Goal: Contribute content

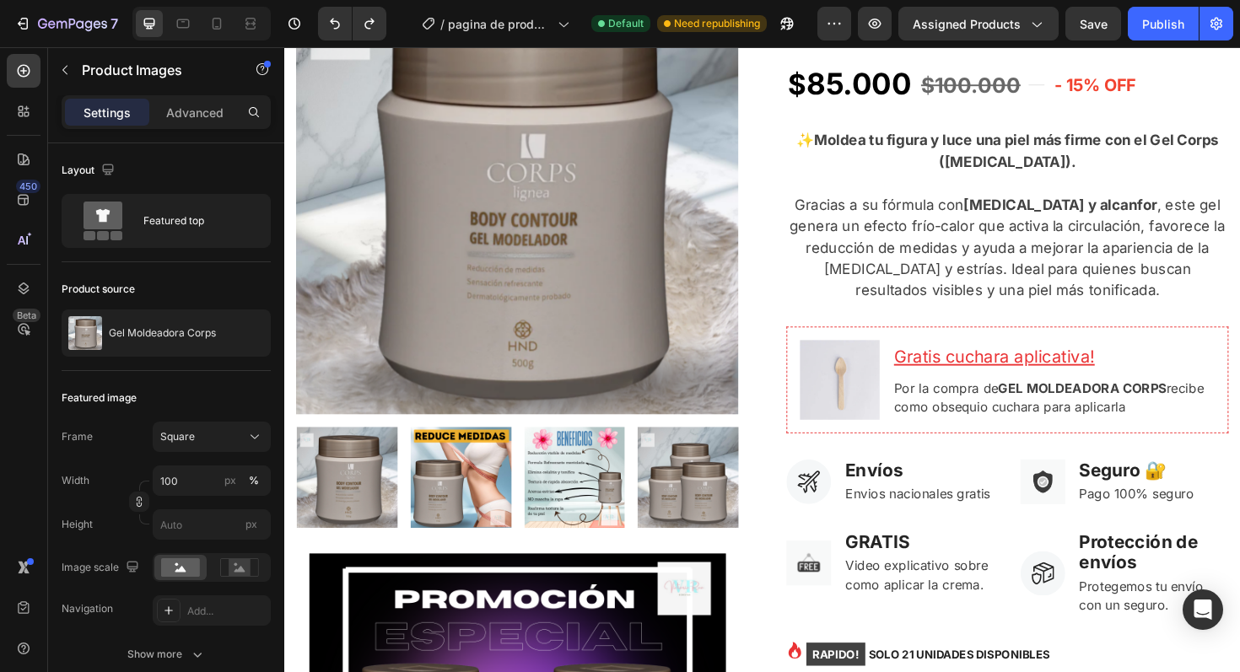
scroll to position [245, 0]
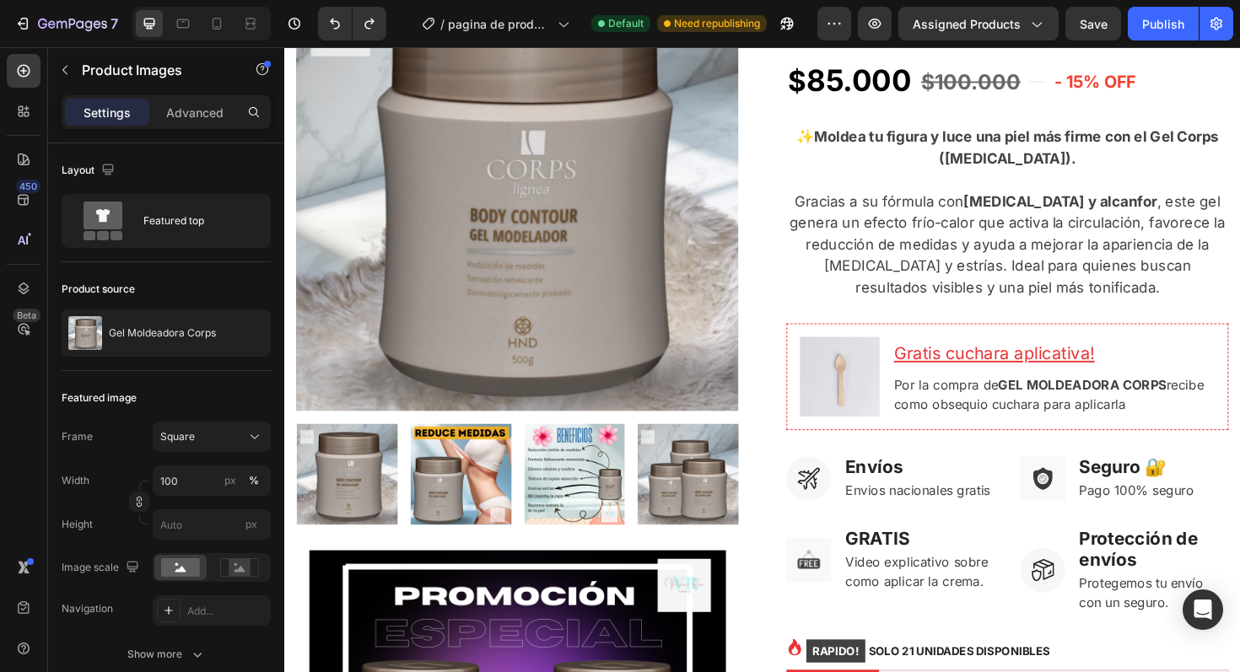
click at [454, 500] on img at bounding box center [471, 499] width 107 height 107
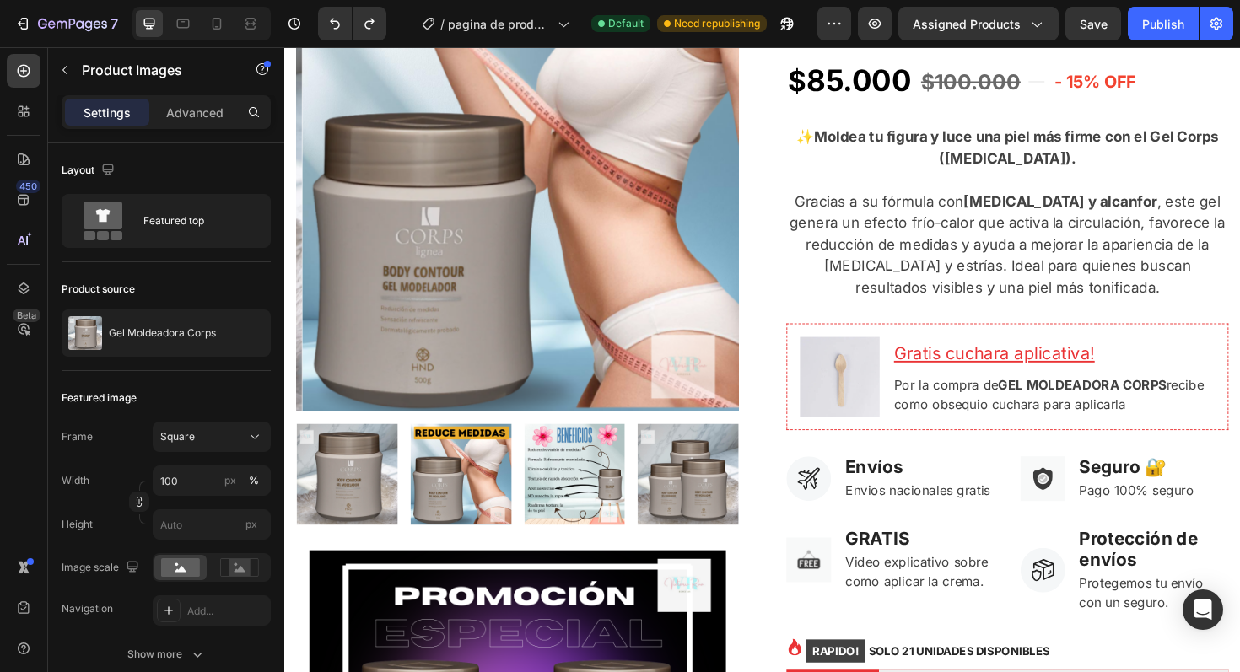
click at [591, 501] on img at bounding box center [591, 499] width 107 height 107
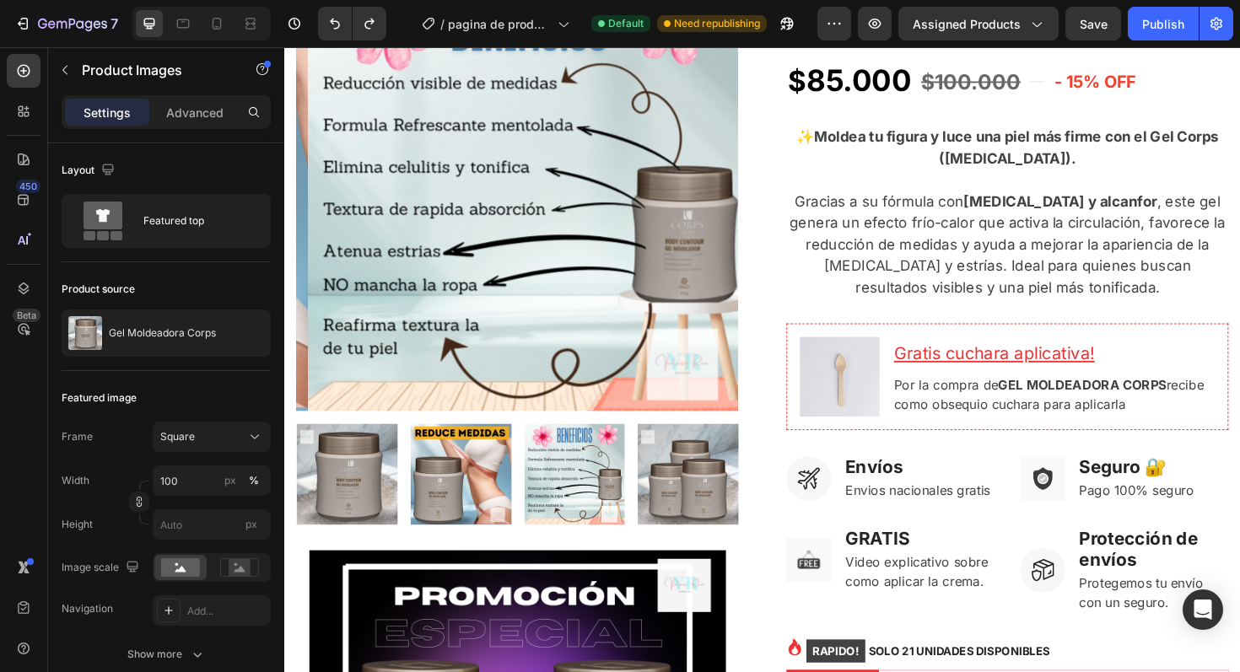
click at [672, 500] on img at bounding box center [711, 499] width 107 height 107
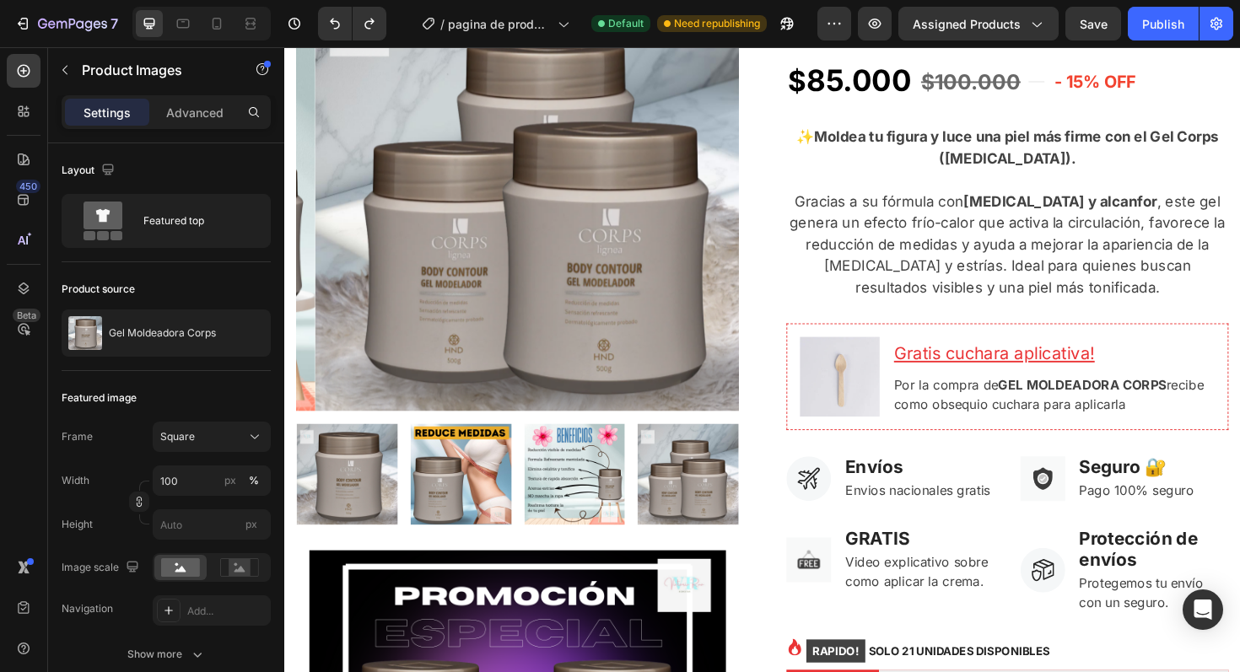
click at [564, 498] on img at bounding box center [591, 499] width 107 height 107
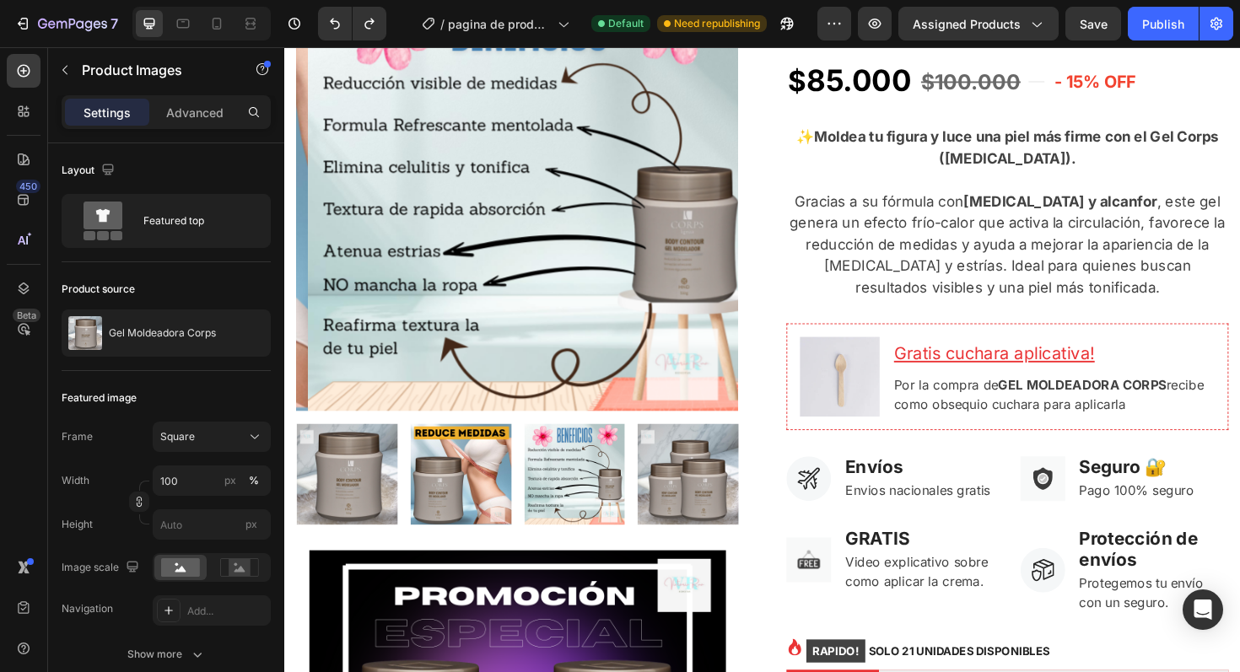
click at [468, 494] on img at bounding box center [471, 499] width 107 height 107
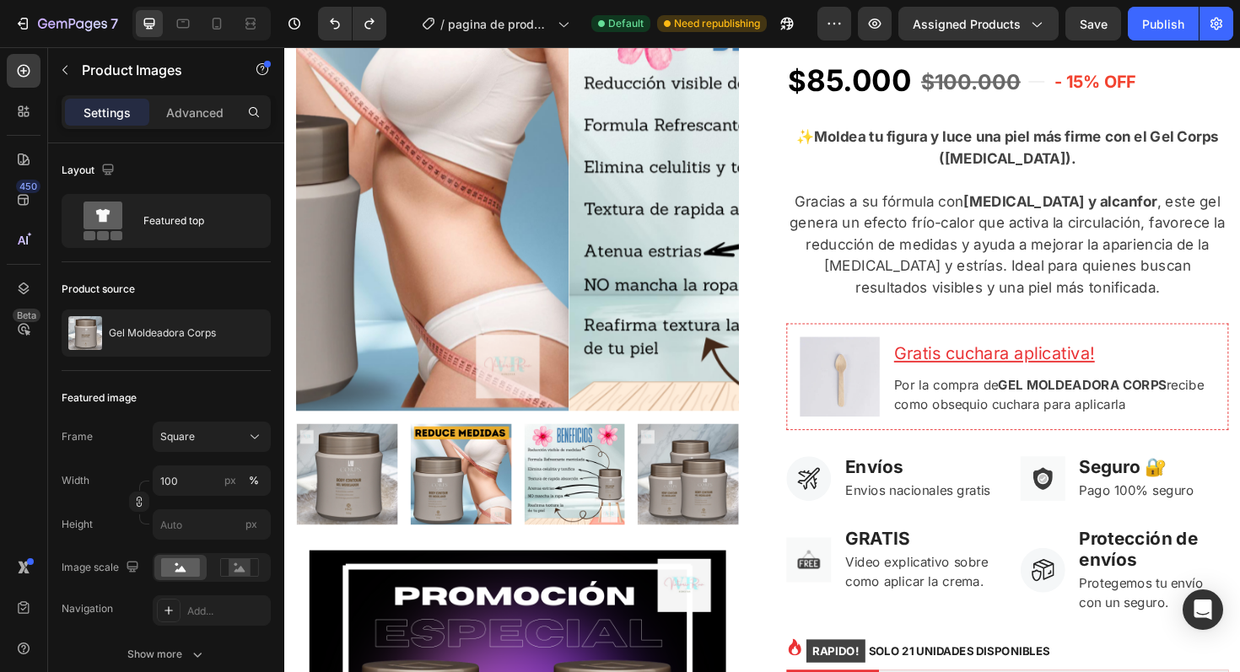
click at [327, 467] on img at bounding box center [350, 499] width 107 height 107
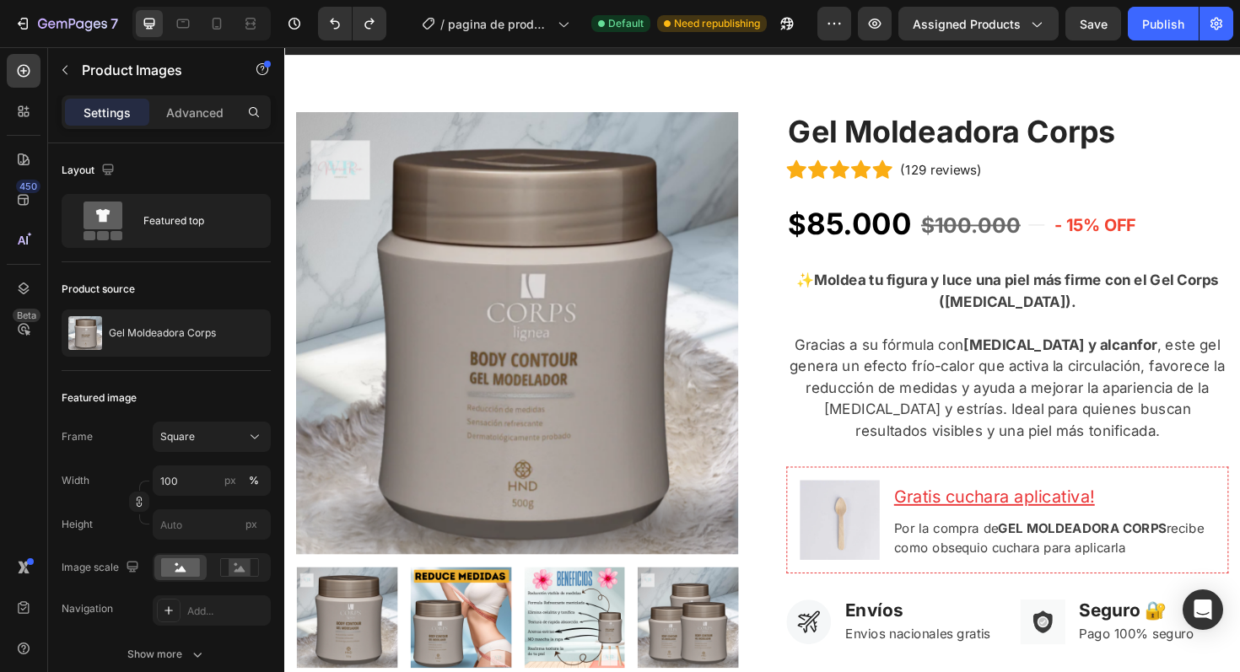
scroll to position [0, 0]
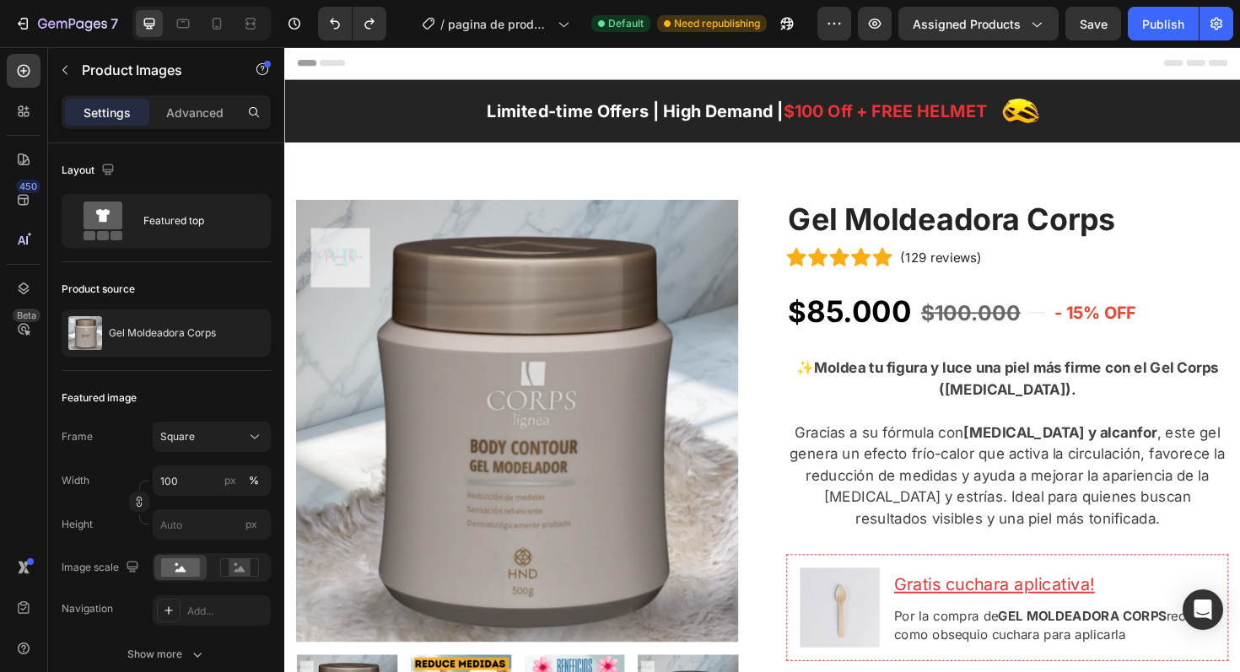
click at [476, 397] on img at bounding box center [531, 443] width 468 height 468
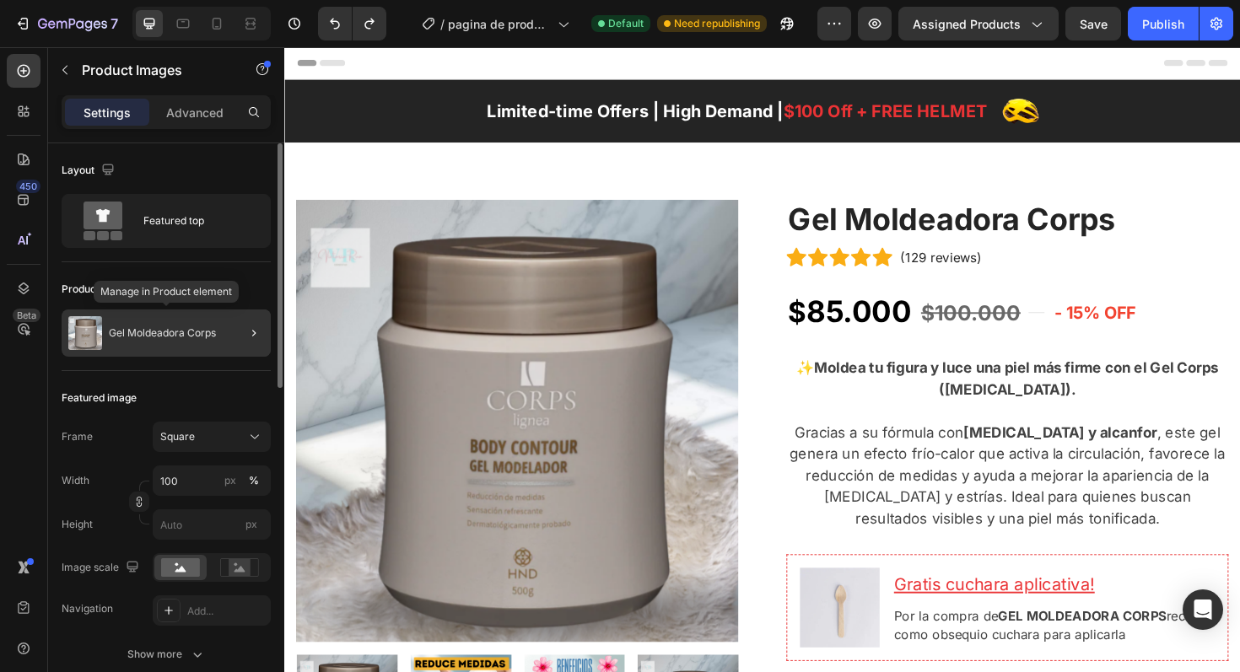
click at [128, 329] on p "Gel Moldeadora Corps" at bounding box center [162, 333] width 107 height 12
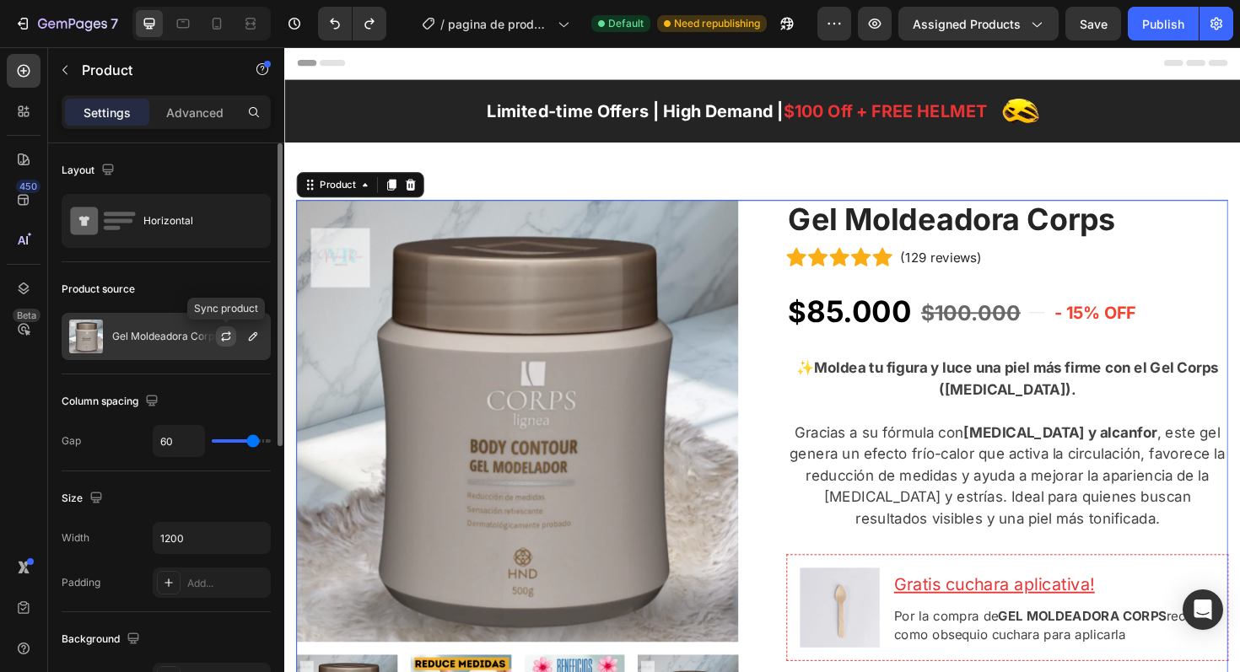
click at [230, 333] on icon "button" at bounding box center [226, 334] width 9 height 5
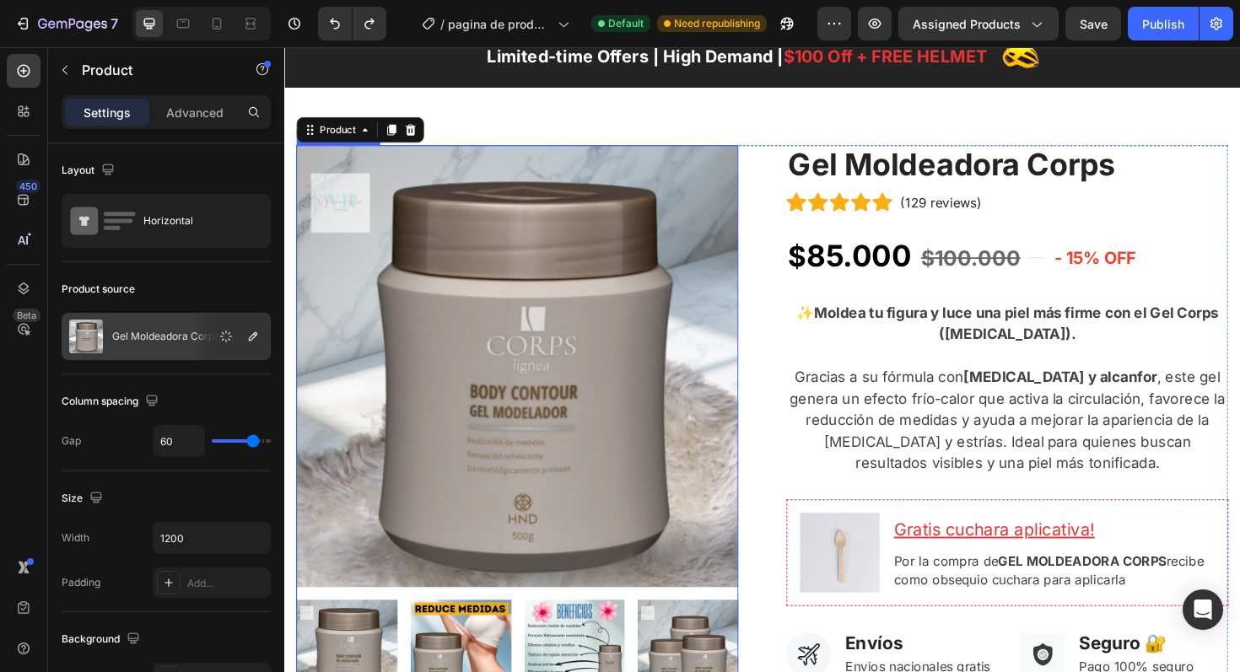
scroll to position [154, 0]
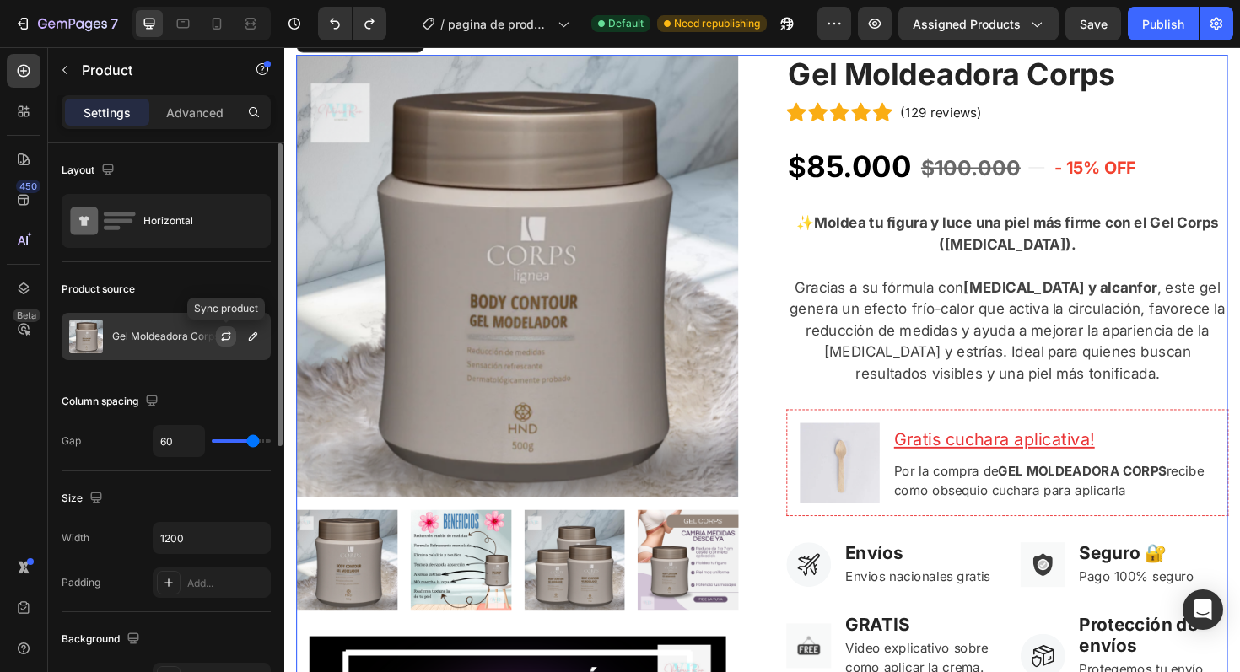
click at [218, 336] on button "button" at bounding box center [226, 337] width 20 height 20
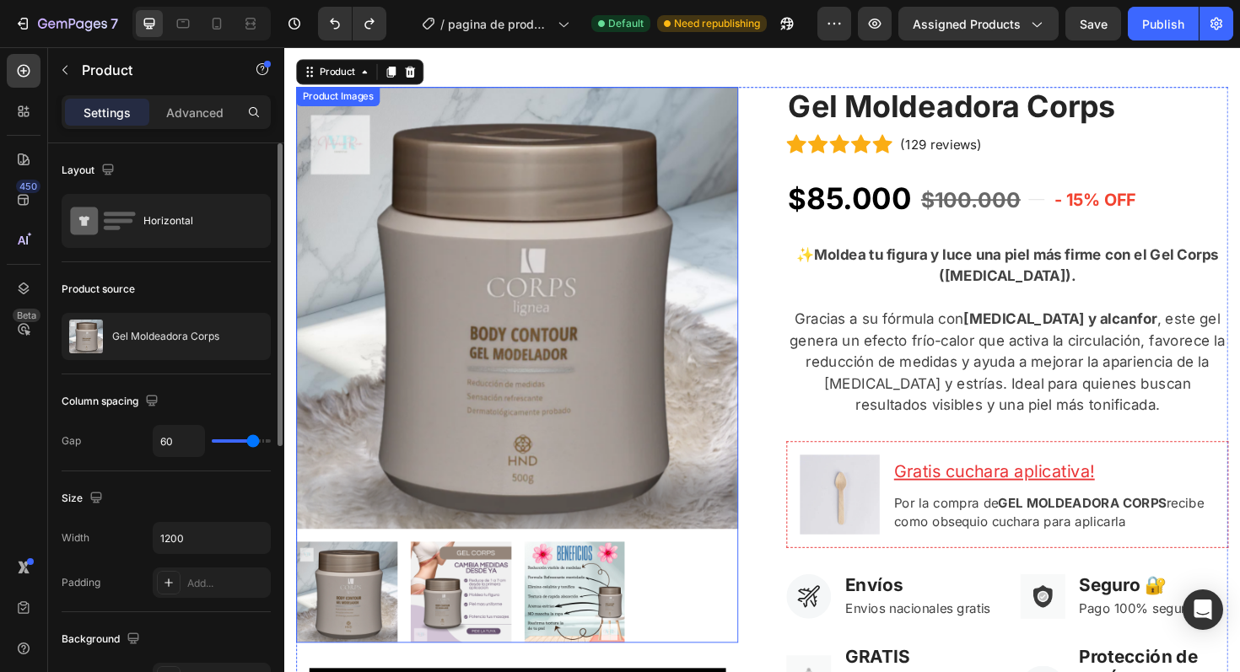
scroll to position [159, 0]
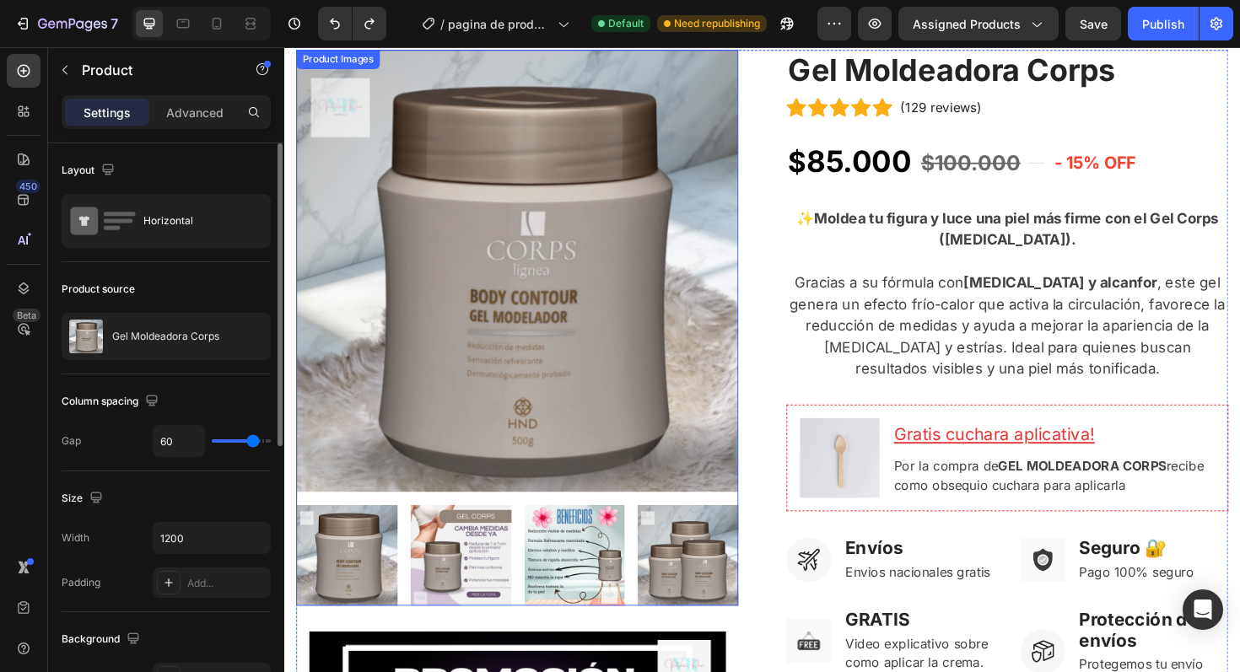
click at [456, 592] on img at bounding box center [471, 585] width 107 height 107
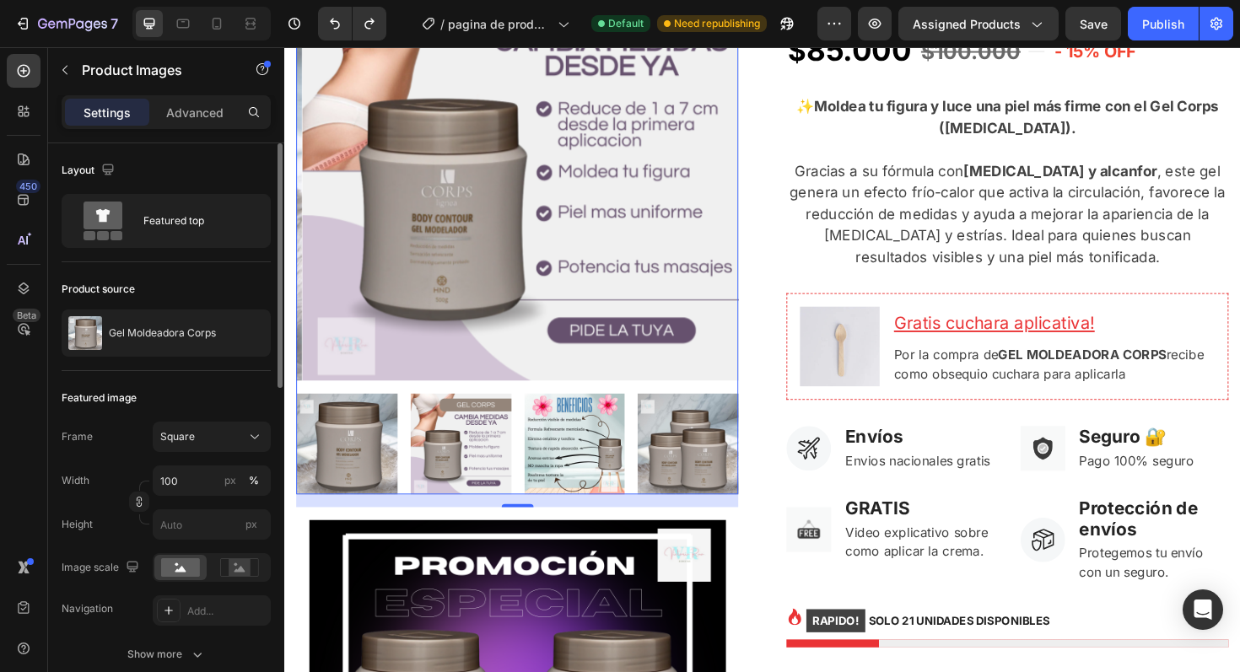
scroll to position [193, 0]
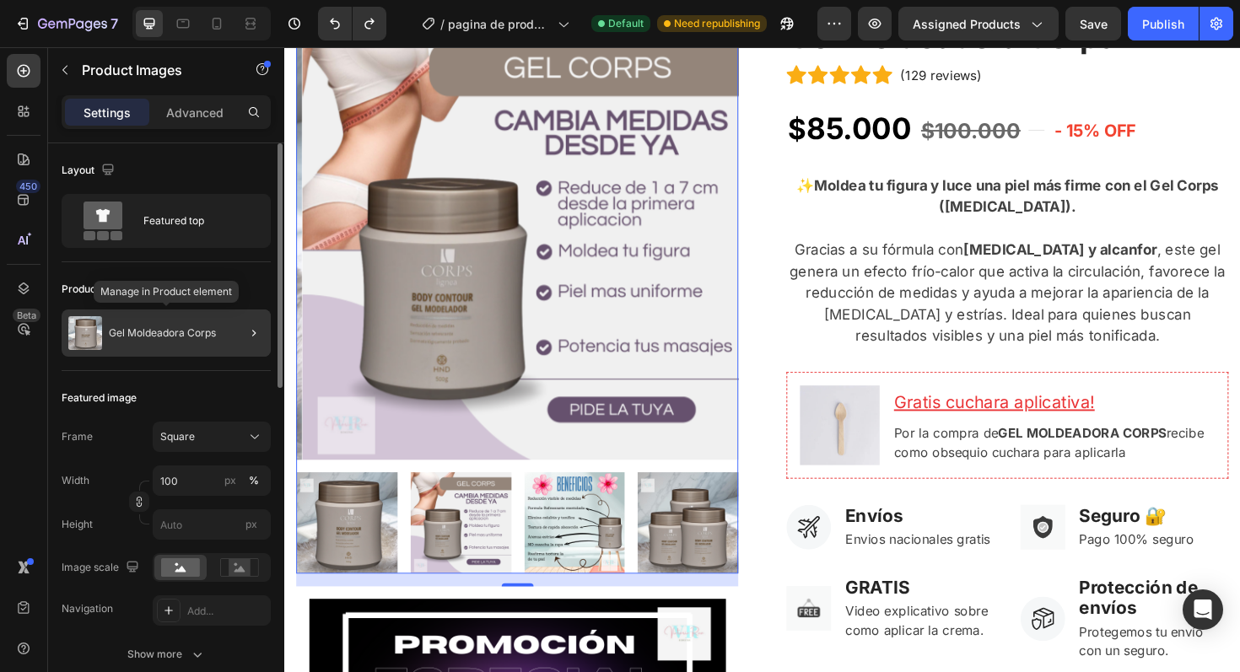
click at [138, 343] on div "Gel Moldeadora Corps" at bounding box center [166, 333] width 209 height 47
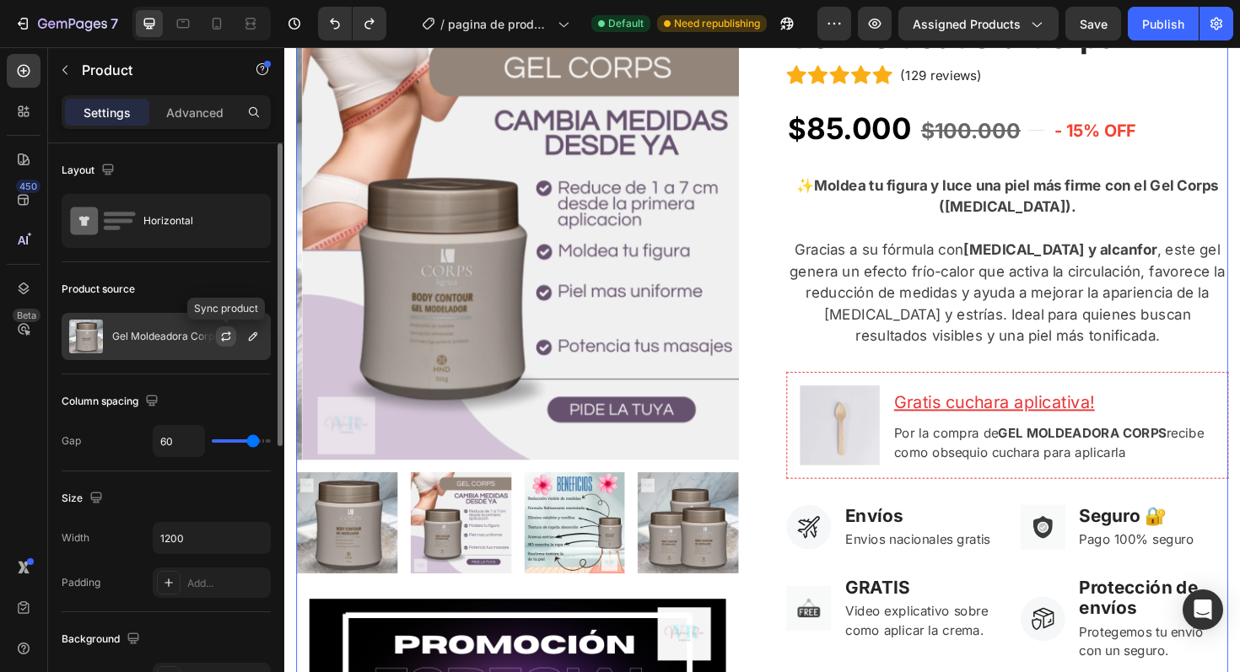
click at [228, 339] on icon "button" at bounding box center [225, 339] width 9 height 5
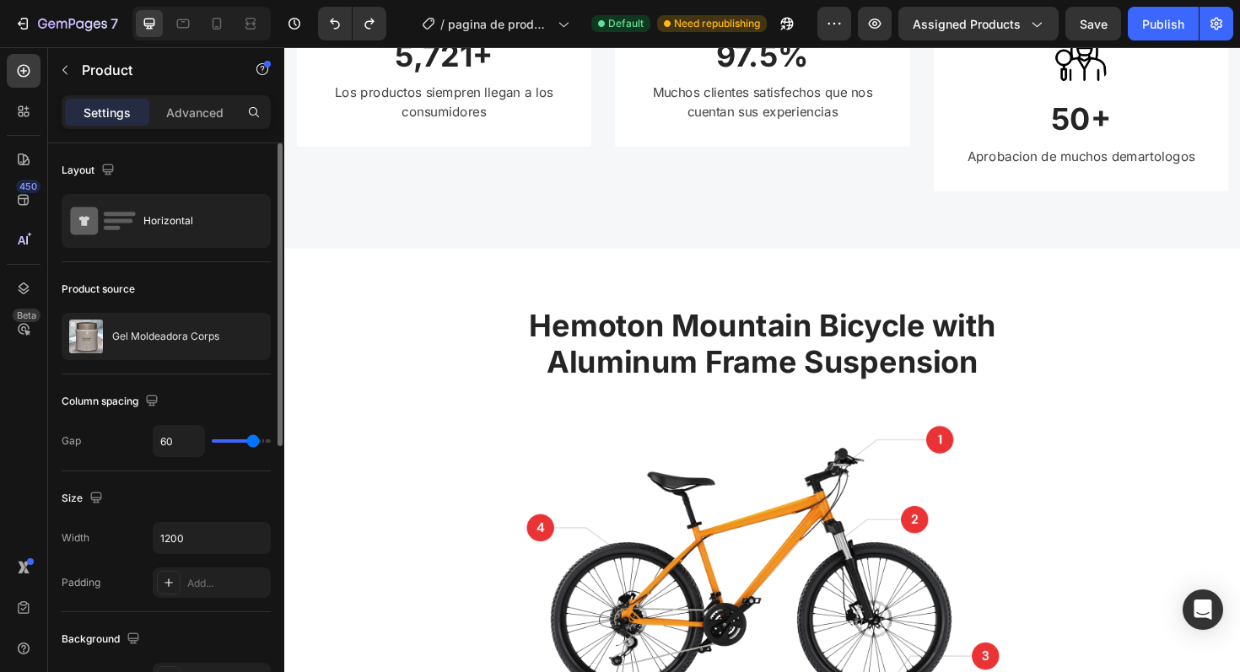
scroll to position [1351, 0]
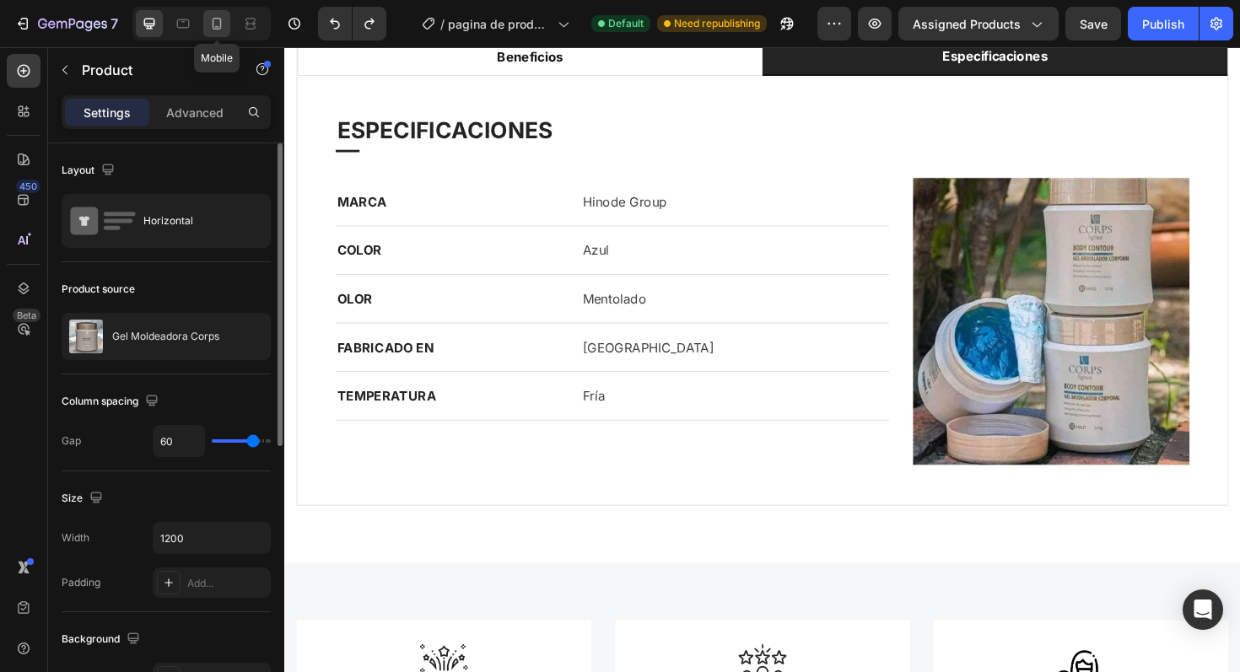
click at [219, 35] on div at bounding box center [216, 23] width 27 height 27
type input "0"
type input "100%"
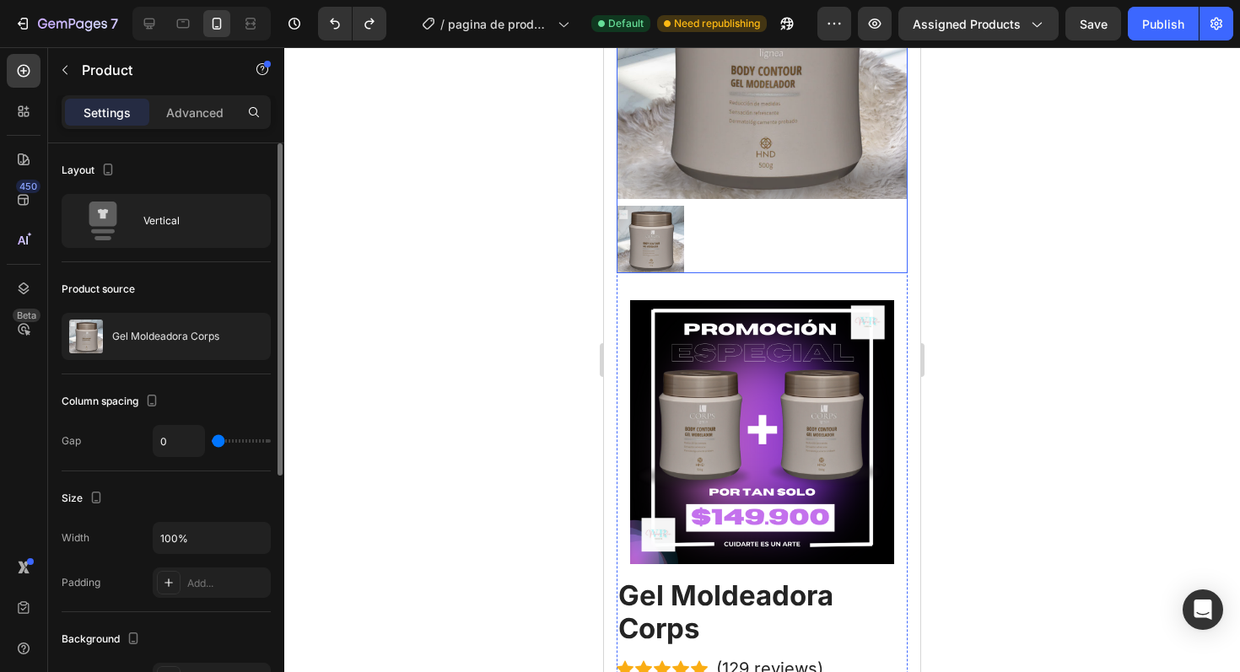
scroll to position [515, 0]
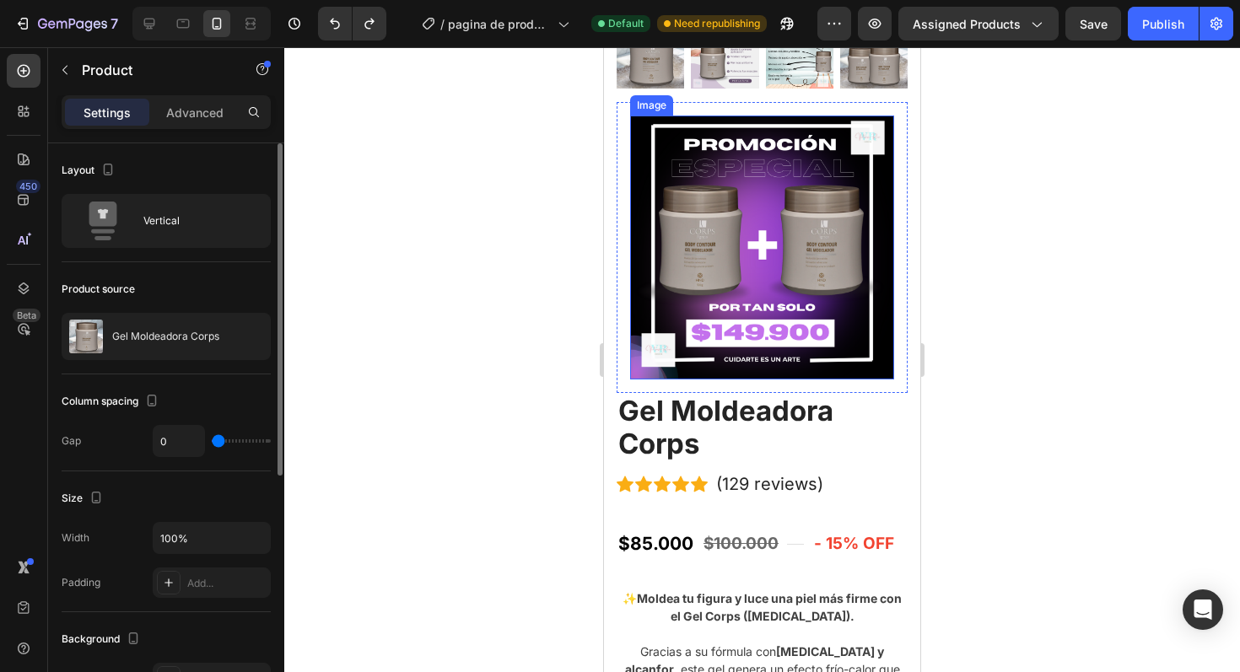
click at [755, 273] on img at bounding box center [762, 248] width 264 height 264
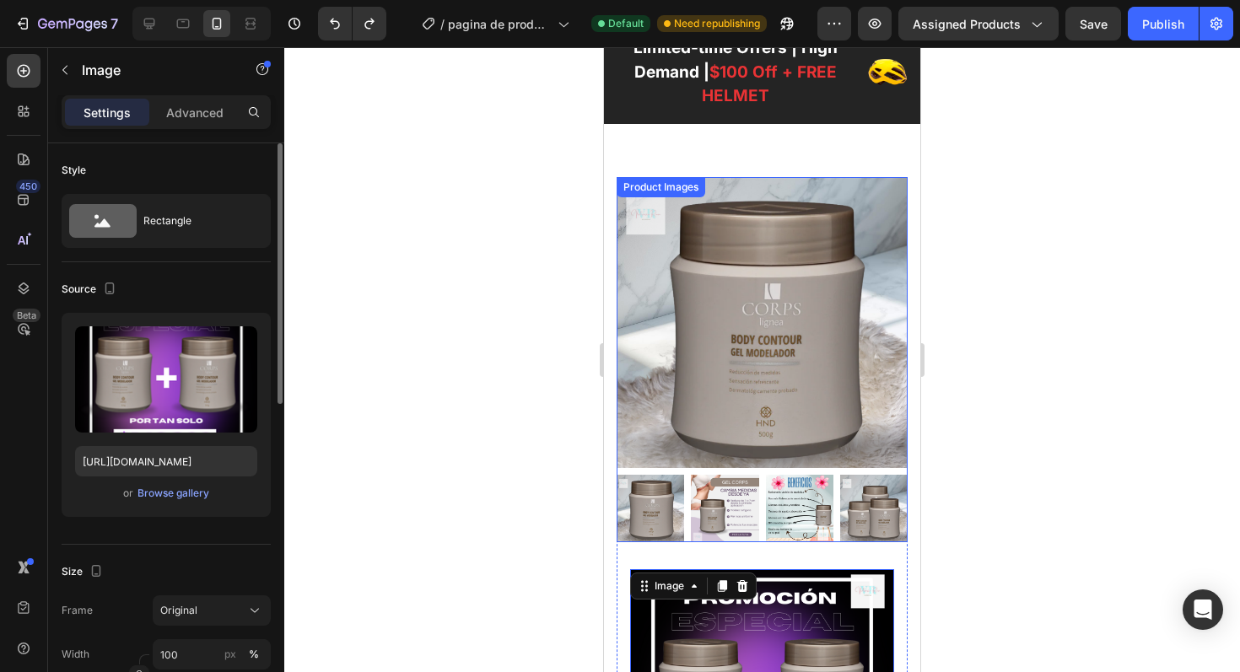
scroll to position [154, 0]
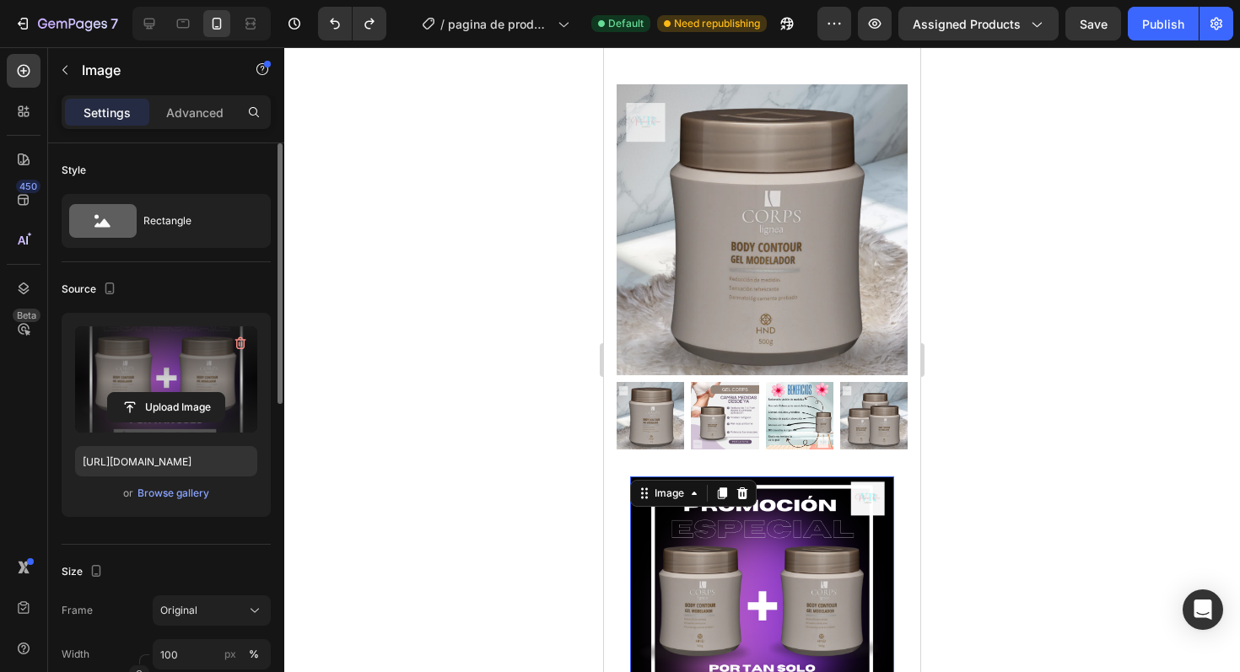
click at [134, 369] on label at bounding box center [166, 380] width 182 height 106
click at [134, 393] on input "file" at bounding box center [166, 407] width 116 height 29
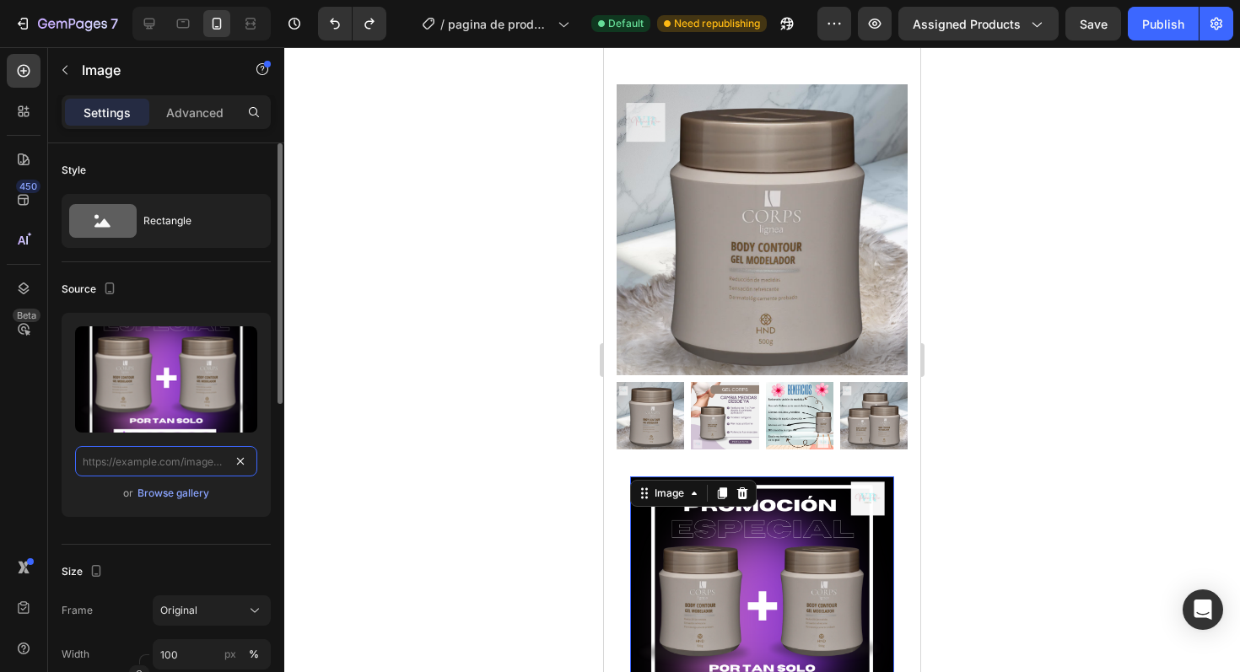
scroll to position [0, 0]
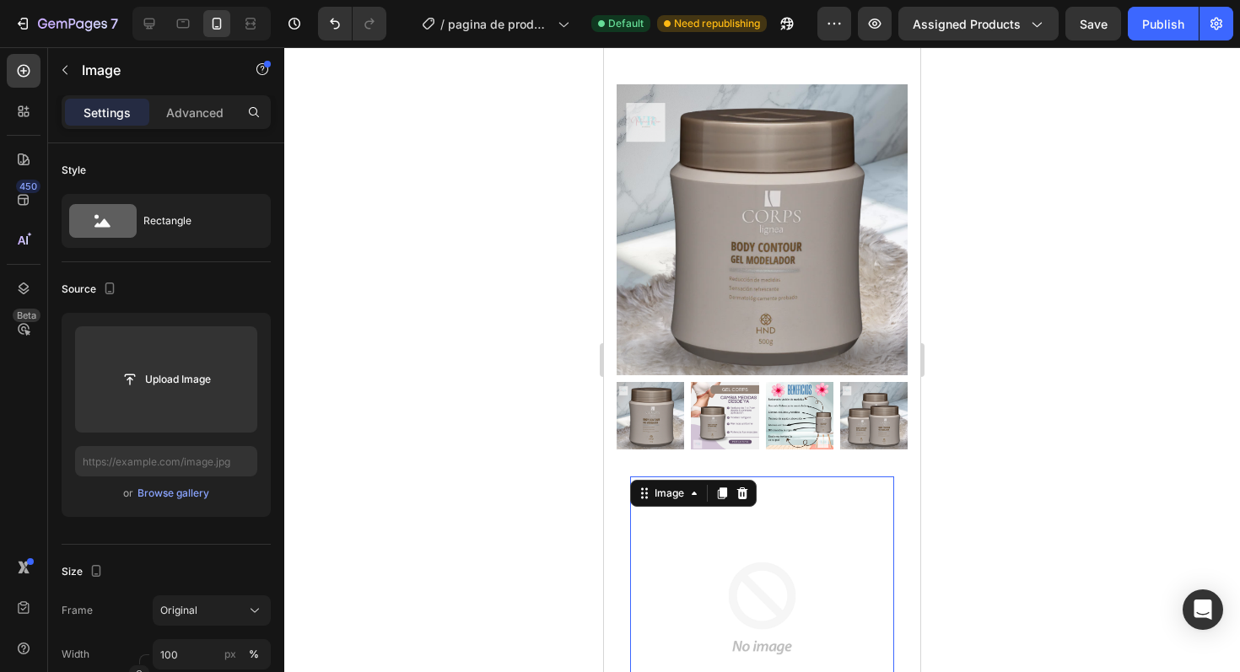
drag, startPoint x: 406, startPoint y: 455, endPoint x: 379, endPoint y: 451, distance: 27.3
click at [407, 455] on div at bounding box center [762, 359] width 956 height 625
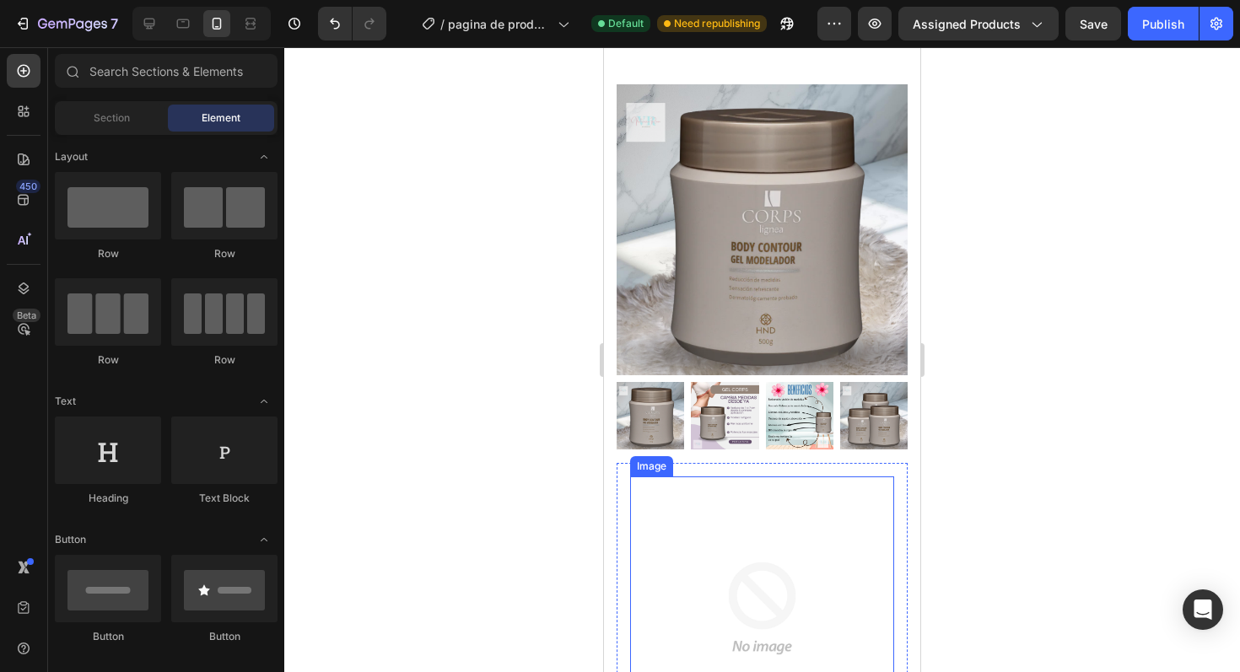
click at [686, 570] on img at bounding box center [762, 609] width 264 height 264
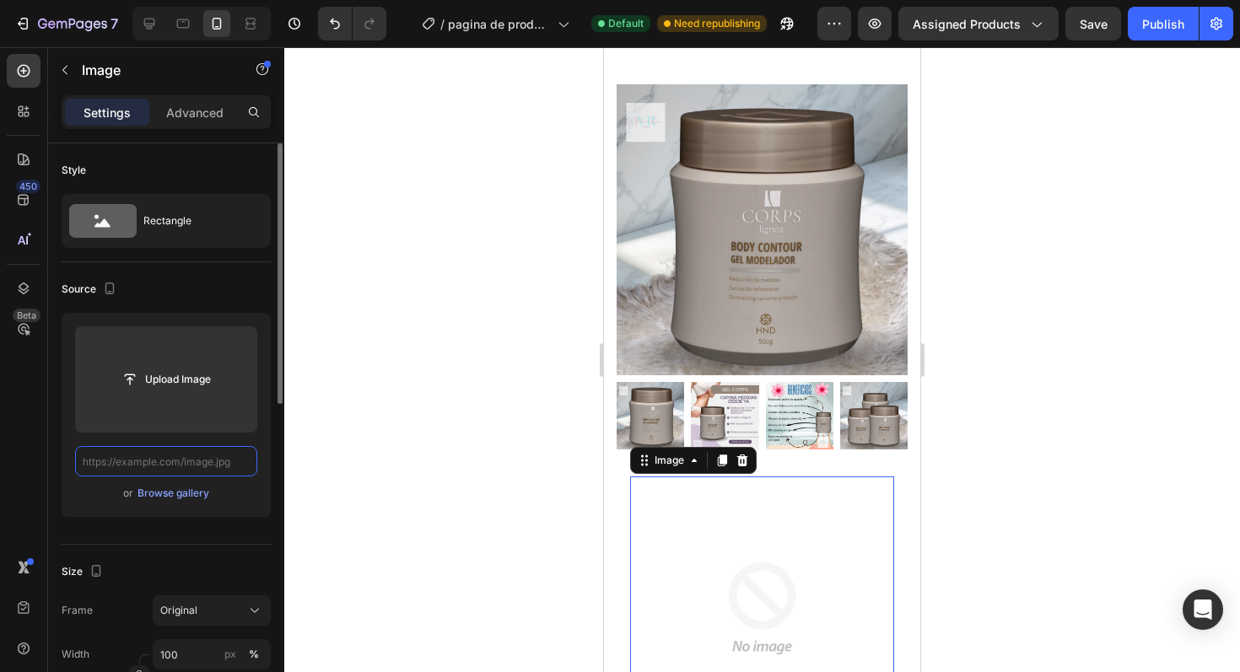
click at [196, 462] on input "text" at bounding box center [166, 461] width 182 height 30
paste input "[URL][DOMAIN_NAME]"
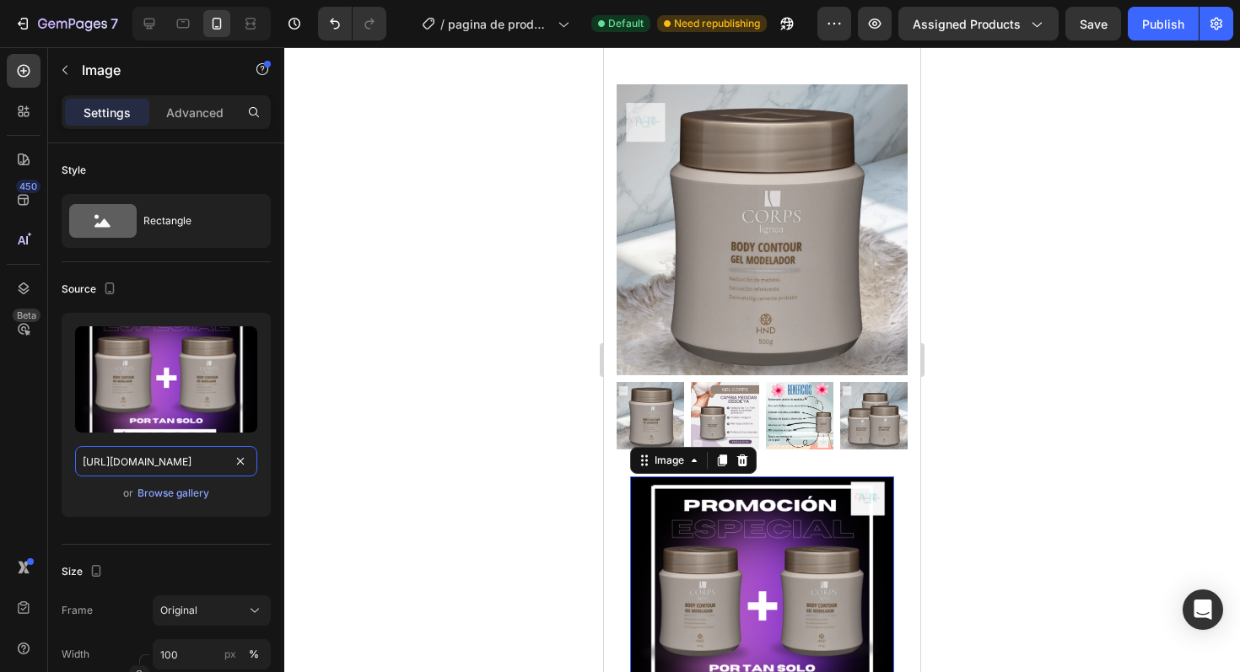
type input "[URL][DOMAIN_NAME]"
click at [406, 421] on div at bounding box center [762, 359] width 956 height 625
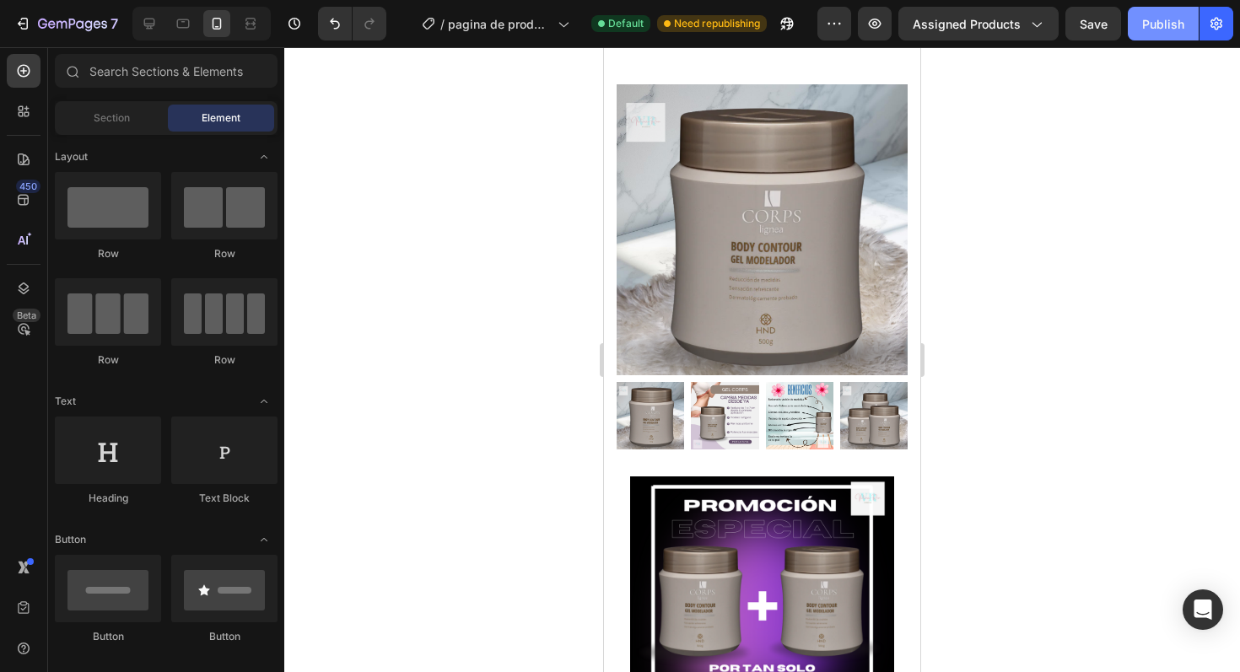
click at [1176, 38] on button "Publish" at bounding box center [1163, 24] width 71 height 34
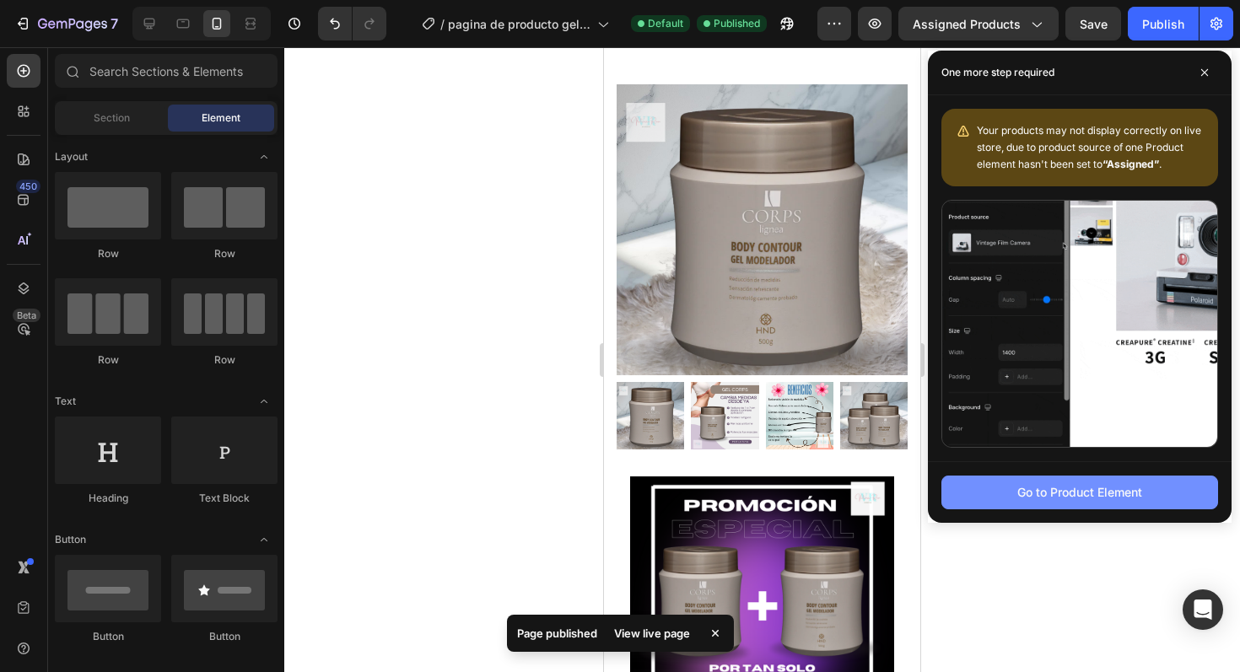
click at [1013, 494] on button "Go to Product Element" at bounding box center [1080, 493] width 277 height 34
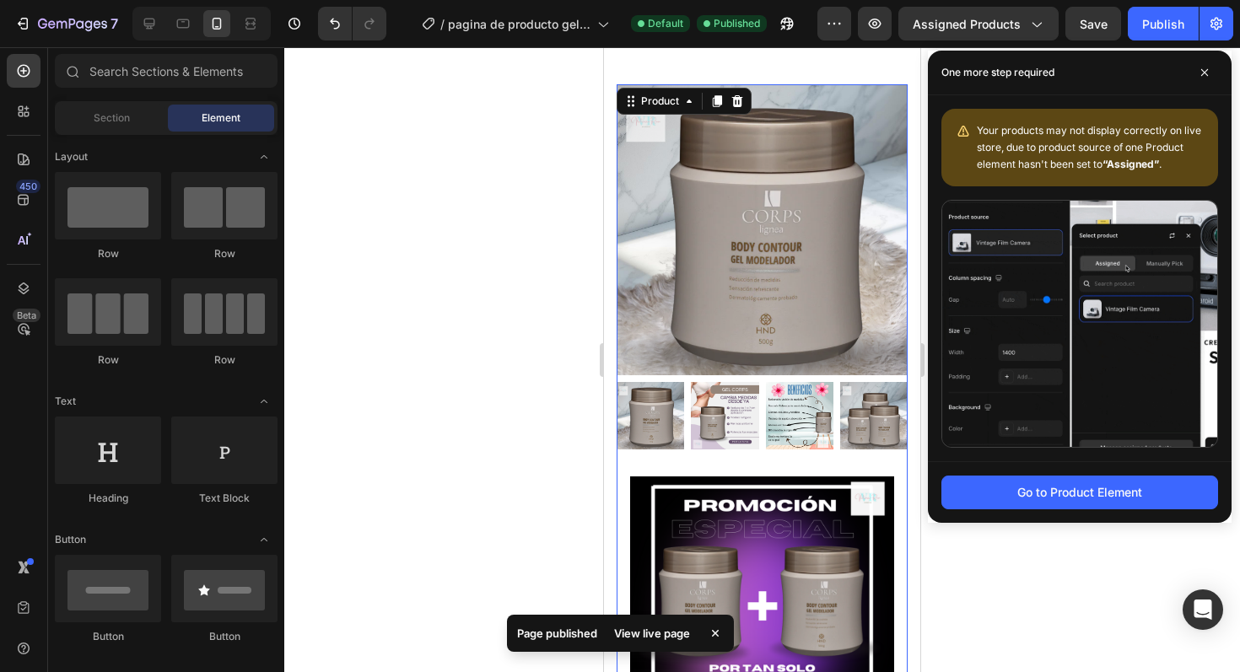
scroll to position [131, 0]
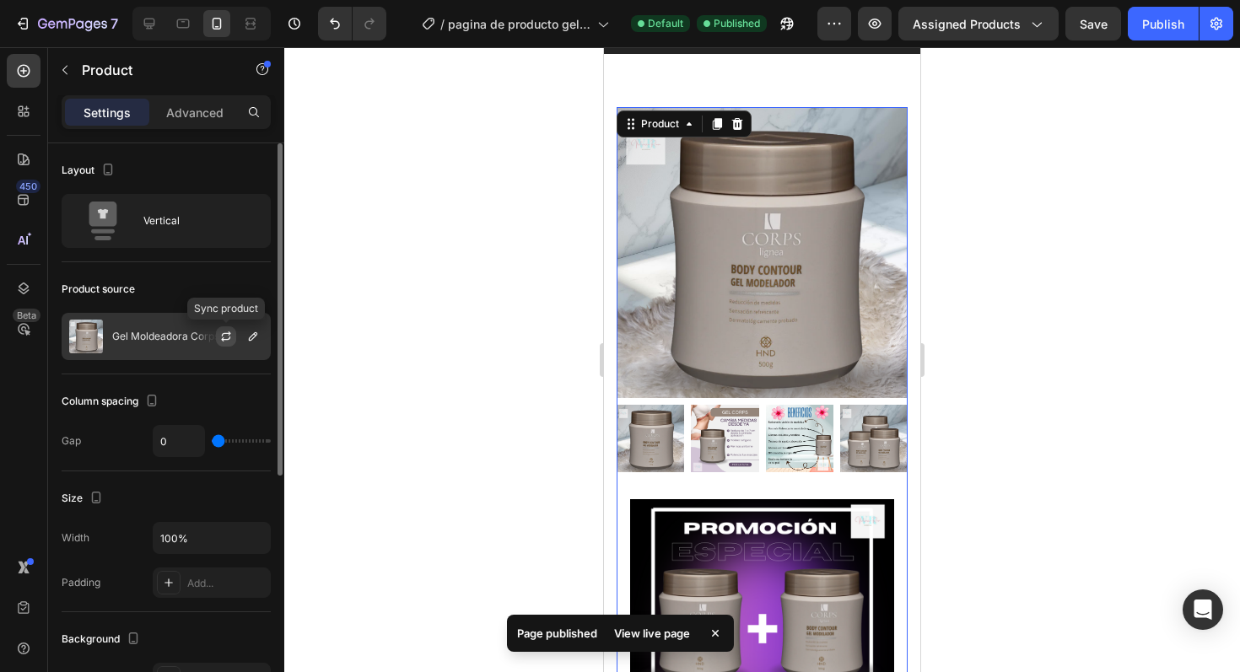
click at [218, 334] on button "button" at bounding box center [226, 337] width 20 height 20
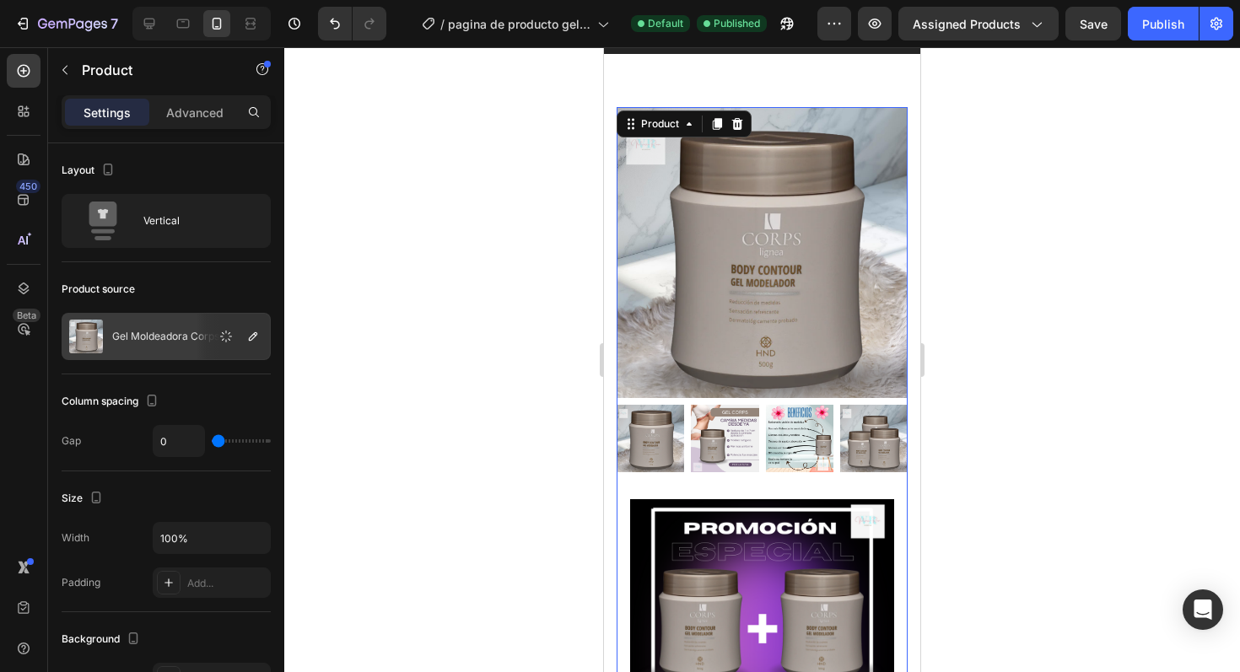
click at [434, 320] on div at bounding box center [762, 359] width 956 height 625
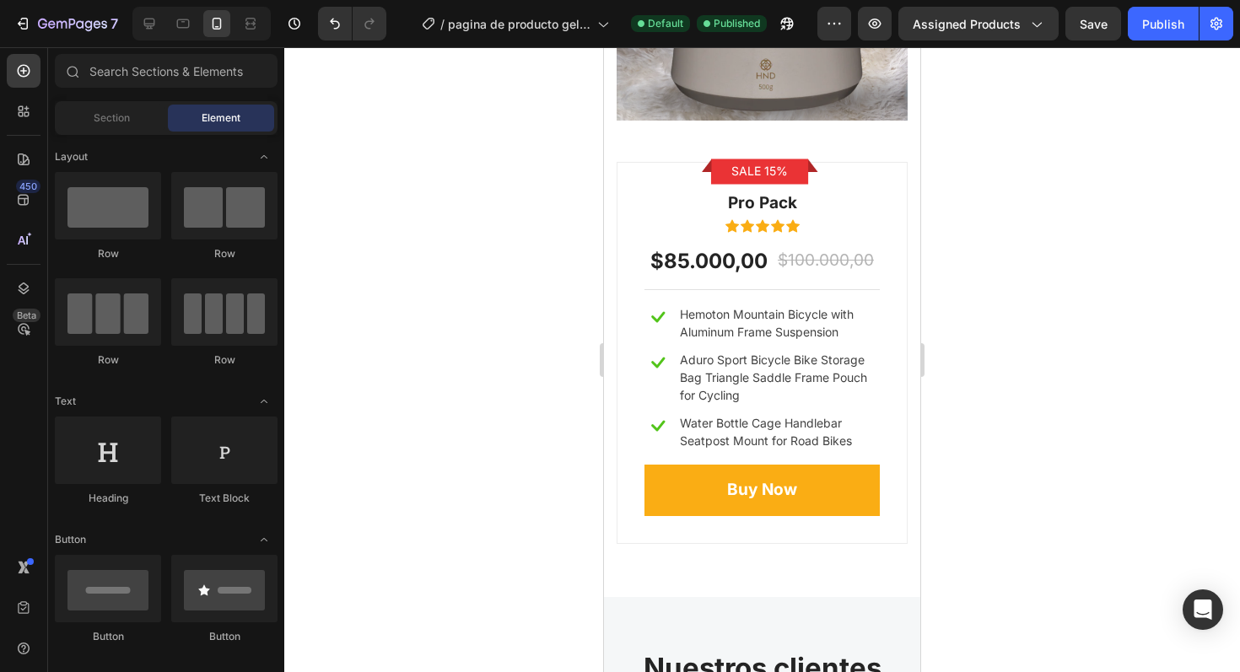
scroll to position [8544, 0]
